Goal: Task Accomplishment & Management: Manage account settings

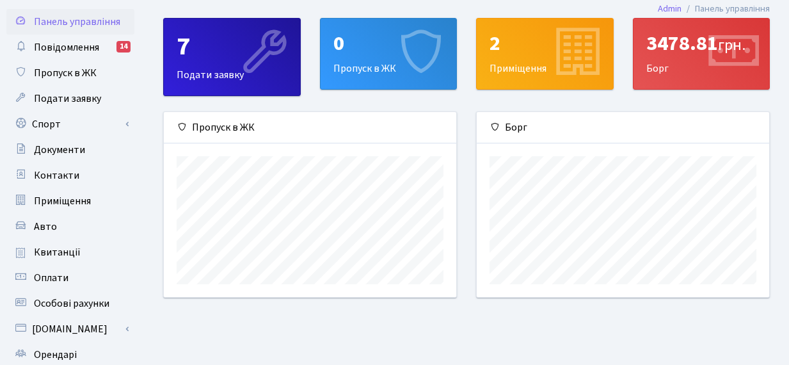
scroll to position [31, 0]
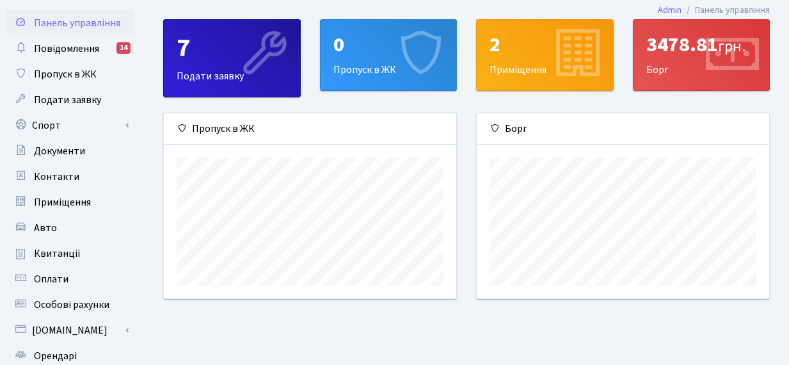
click at [732, 48] on icon at bounding box center [732, 54] width 61 height 61
click at [707, 73] on icon at bounding box center [732, 54] width 61 height 61
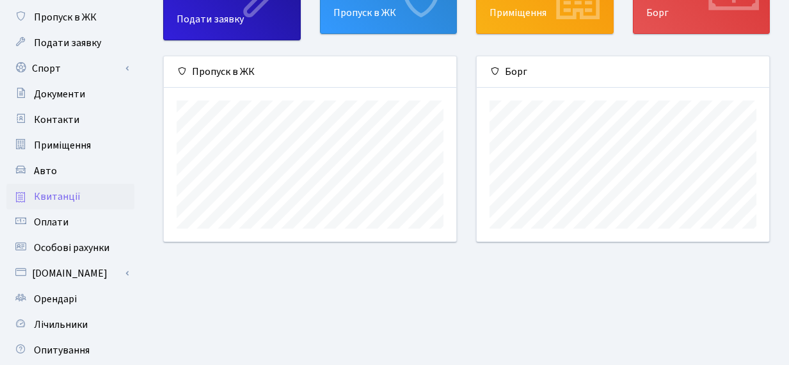
scroll to position [90, 0]
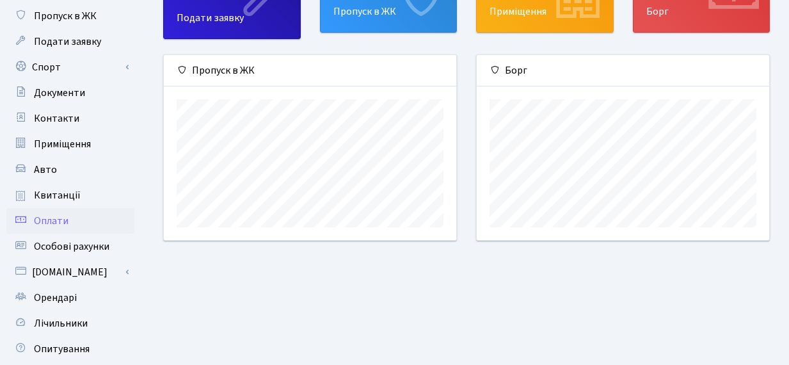
click at [49, 220] on span "Оплати" at bounding box center [51, 221] width 35 height 14
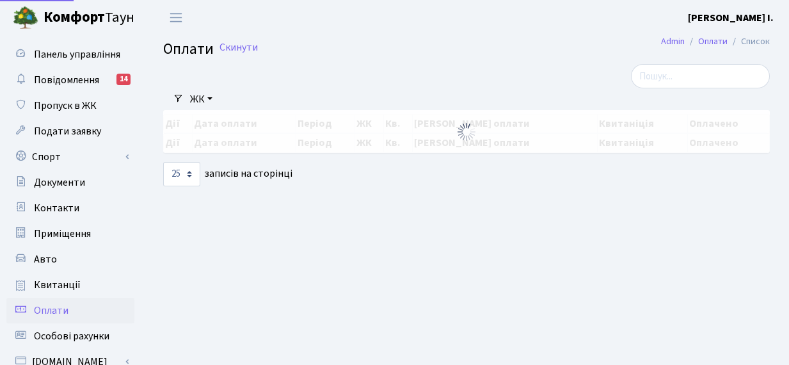
select select "25"
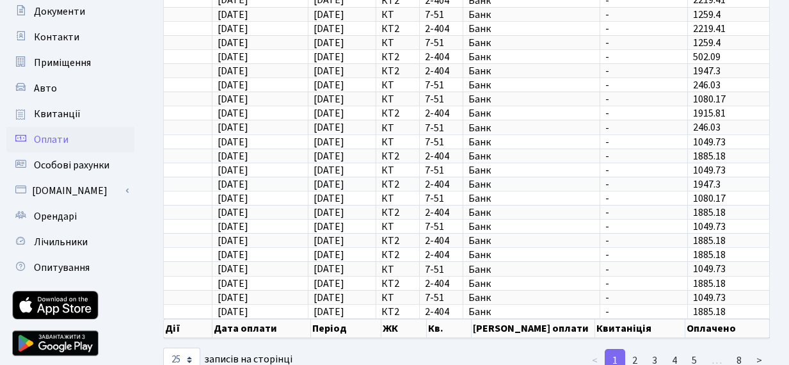
scroll to position [180, 0]
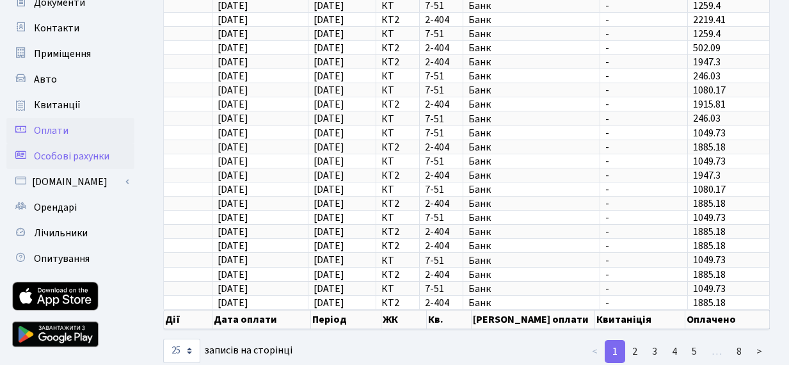
click at [113, 157] on link "Особові рахунки" at bounding box center [70, 156] width 128 height 26
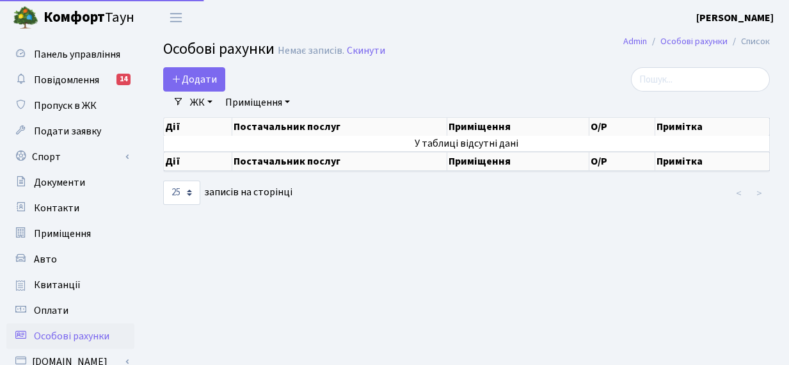
select select "25"
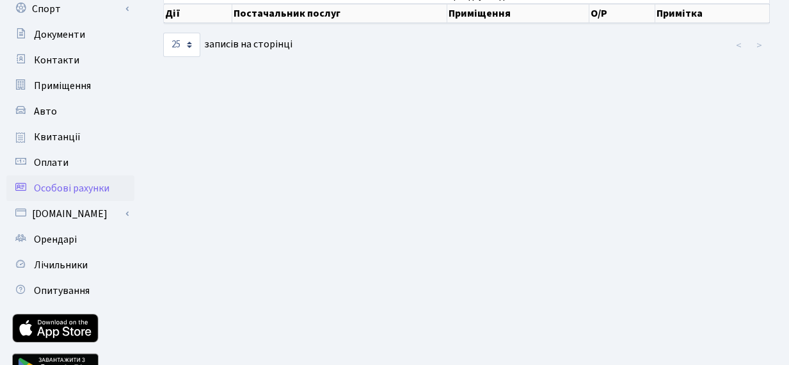
scroll to position [149, 0]
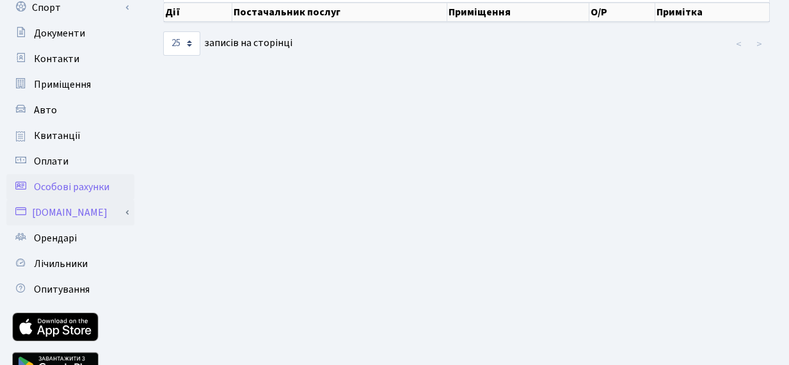
click at [99, 216] on link "[DOMAIN_NAME]" at bounding box center [70, 213] width 128 height 26
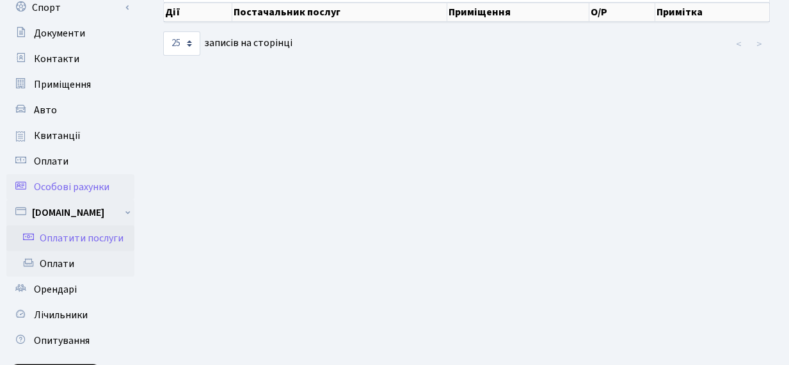
click at [95, 241] on link "Оплатити послуги" at bounding box center [70, 238] width 128 height 26
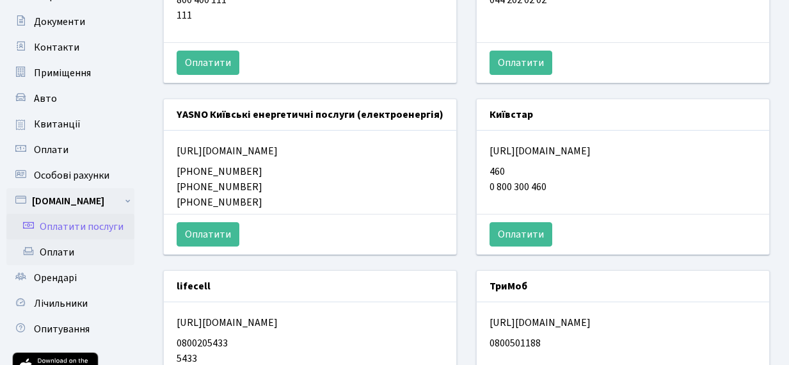
scroll to position [161, 0]
click at [60, 253] on link "Оплати" at bounding box center [70, 252] width 128 height 26
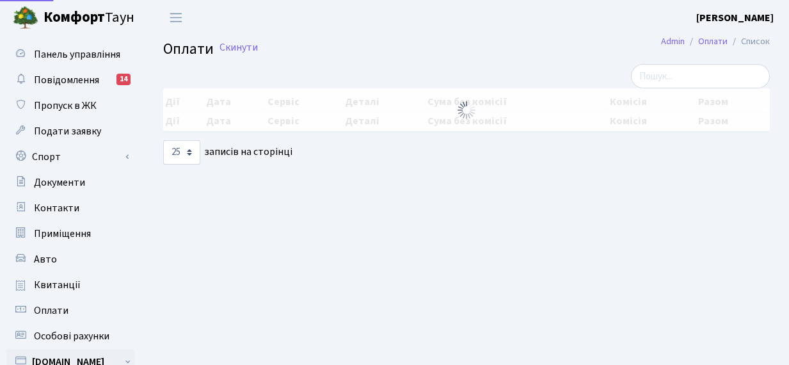
select select "25"
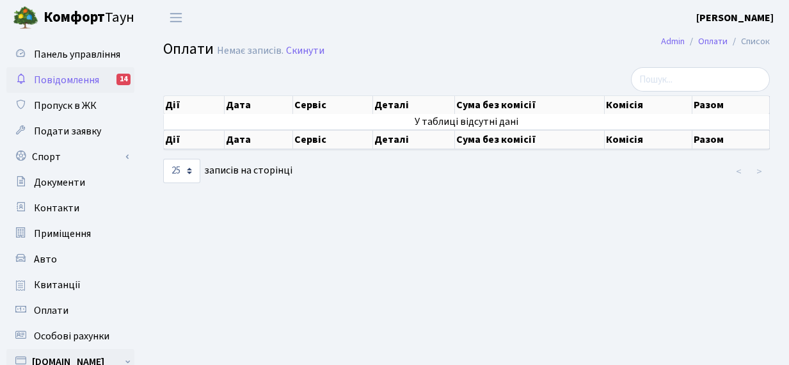
click at [94, 75] on span "Повідомлення" at bounding box center [66, 80] width 65 height 14
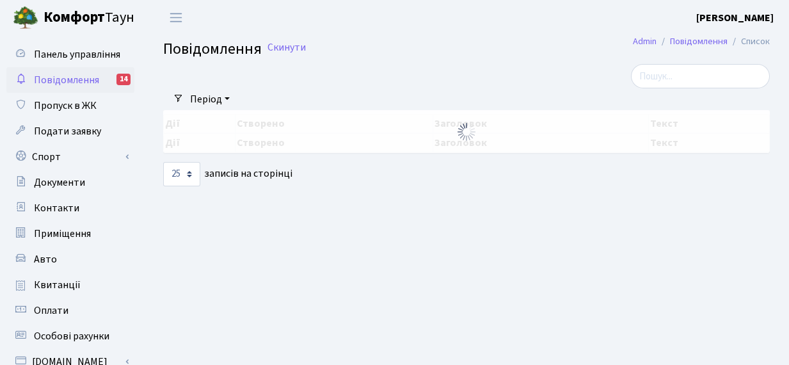
select select "25"
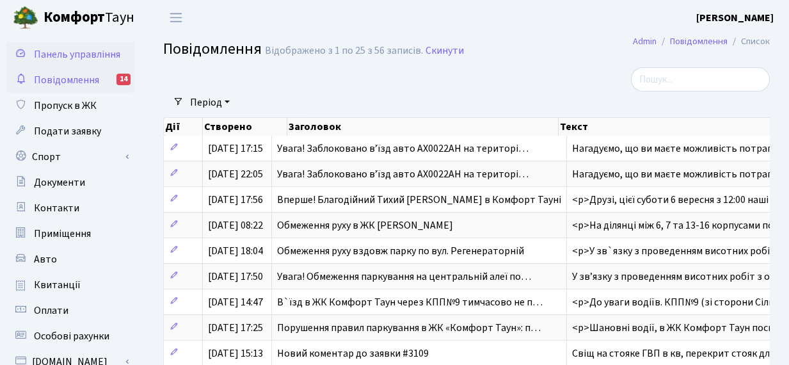
click at [77, 56] on span "Панель управління" at bounding box center [77, 54] width 86 height 14
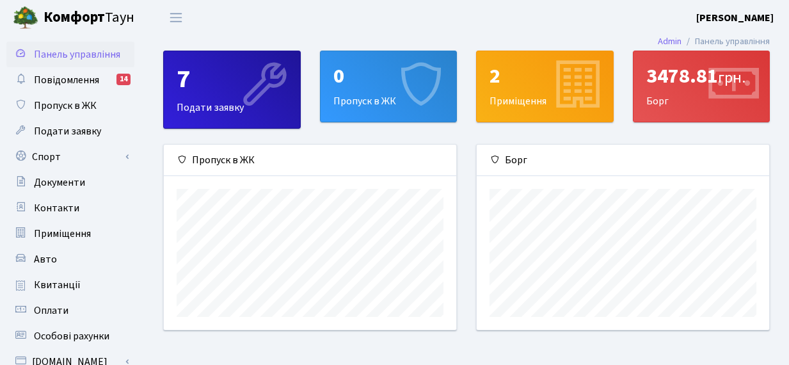
scroll to position [185, 292]
click at [668, 99] on div "3478.81 грн. Борг" at bounding box center [701, 86] width 136 height 70
click at [715, 83] on icon at bounding box center [732, 86] width 61 height 61
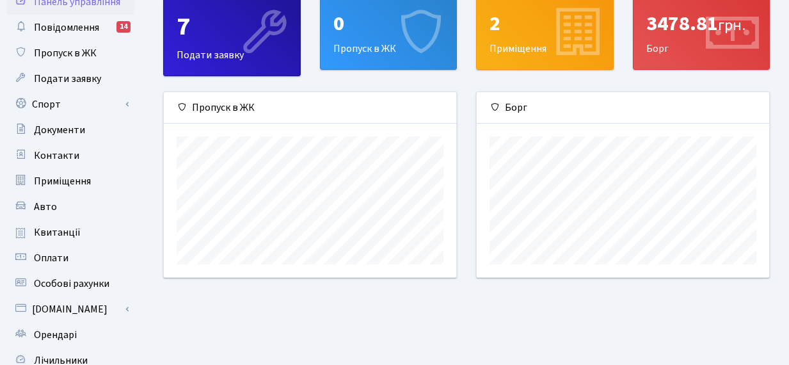
scroll to position [0, 0]
